Goal: Navigation & Orientation: Find specific page/section

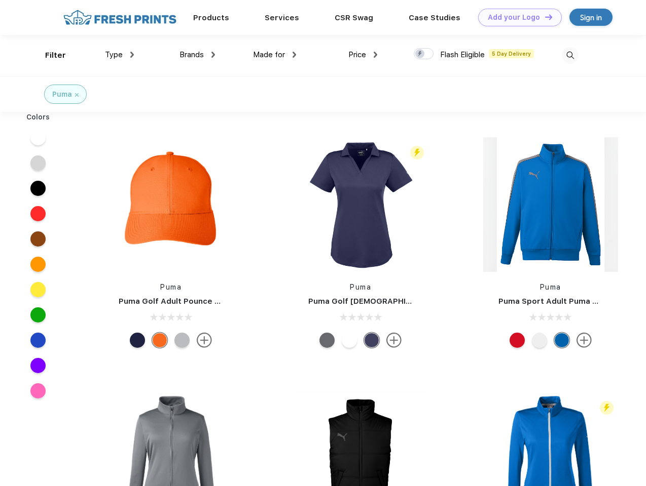
scroll to position [1, 0]
click at [516, 17] on link "Add your Logo Design Tool" at bounding box center [520, 18] width 84 height 18
click at [0, 0] on div "Design Tool" at bounding box center [0, 0] width 0 height 0
click at [544, 17] on link "Add your Logo Design Tool" at bounding box center [520, 18] width 84 height 18
click at [49, 55] on div "Filter" at bounding box center [55, 56] width 21 height 12
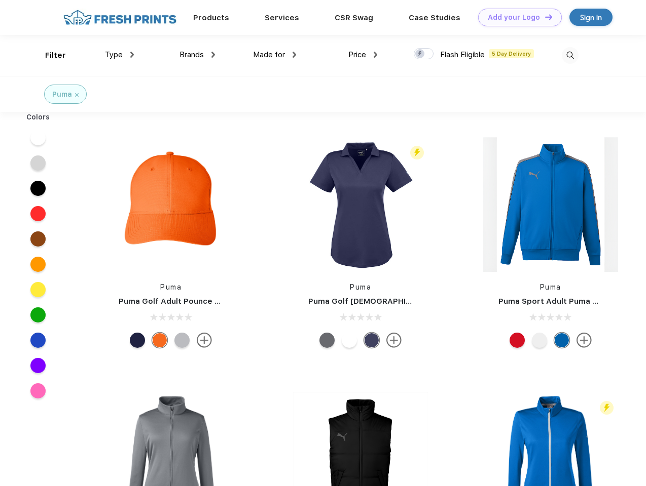
click at [120, 55] on span "Type" at bounding box center [114, 54] width 18 height 9
click at [197, 55] on span "Brands" at bounding box center [191, 54] width 24 height 9
click at [275, 55] on span "Made for" at bounding box center [269, 54] width 32 height 9
click at [363, 55] on span "Price" at bounding box center [357, 54] width 18 height 9
click at [424, 54] on div at bounding box center [423, 53] width 20 height 11
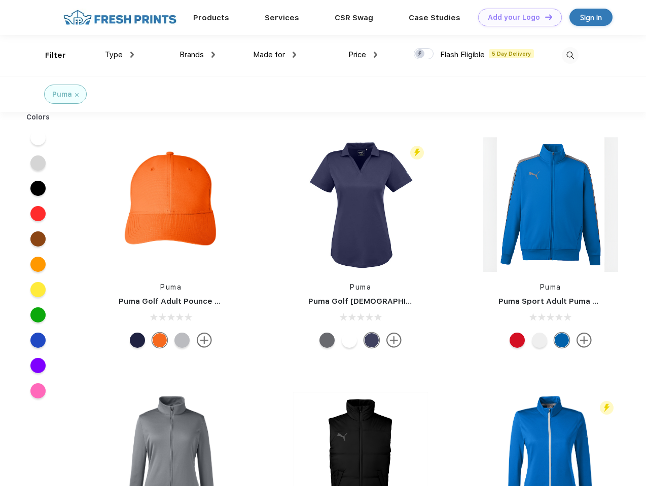
click at [420, 54] on input "checkbox" at bounding box center [416, 51] width 7 height 7
click at [570, 55] on img at bounding box center [569, 55] width 17 height 17
